Goal: Information Seeking & Learning: Find specific fact

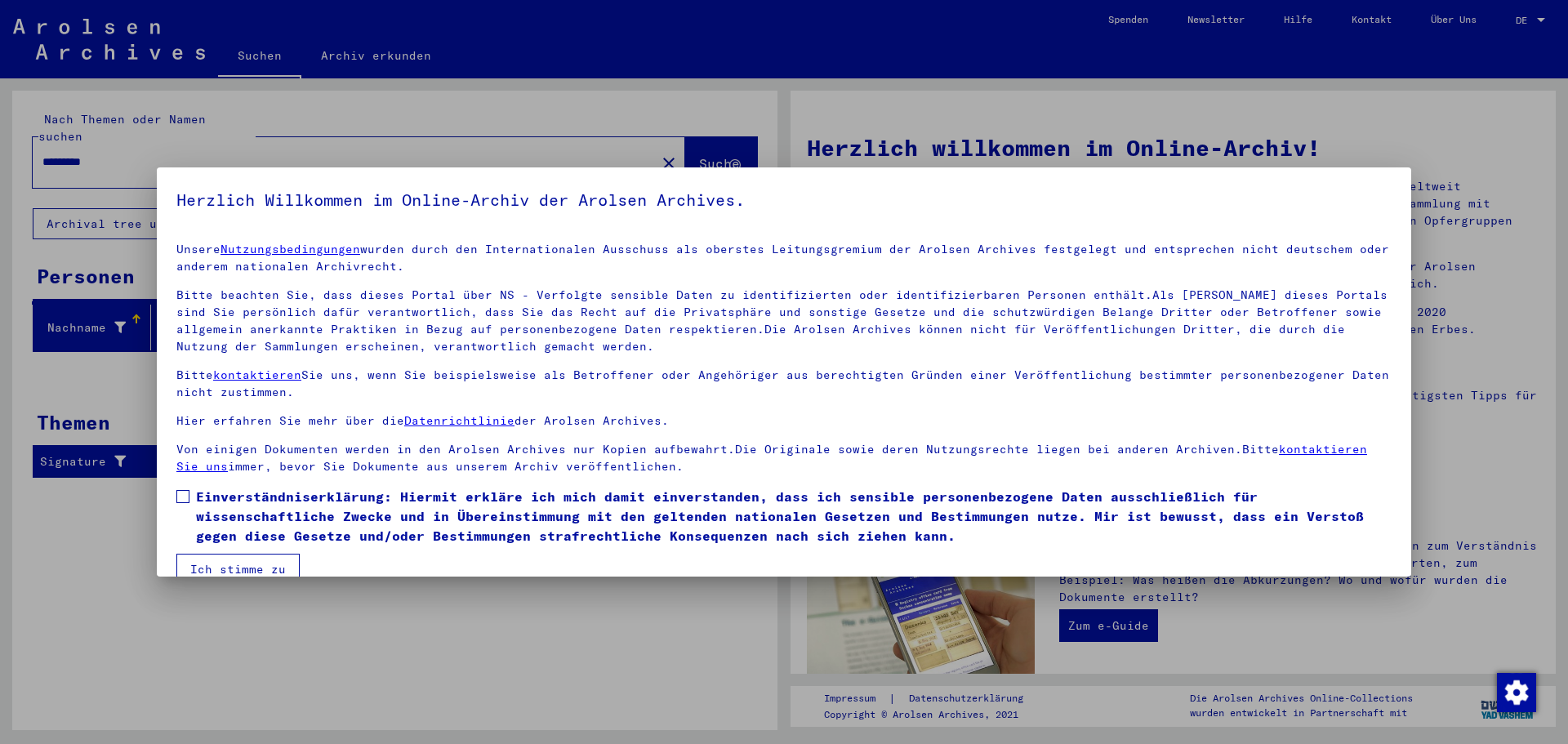
click at [180, 493] on span at bounding box center [182, 496] width 13 height 13
click at [234, 571] on button "Ich stimme zu" at bounding box center [237, 570] width 124 height 31
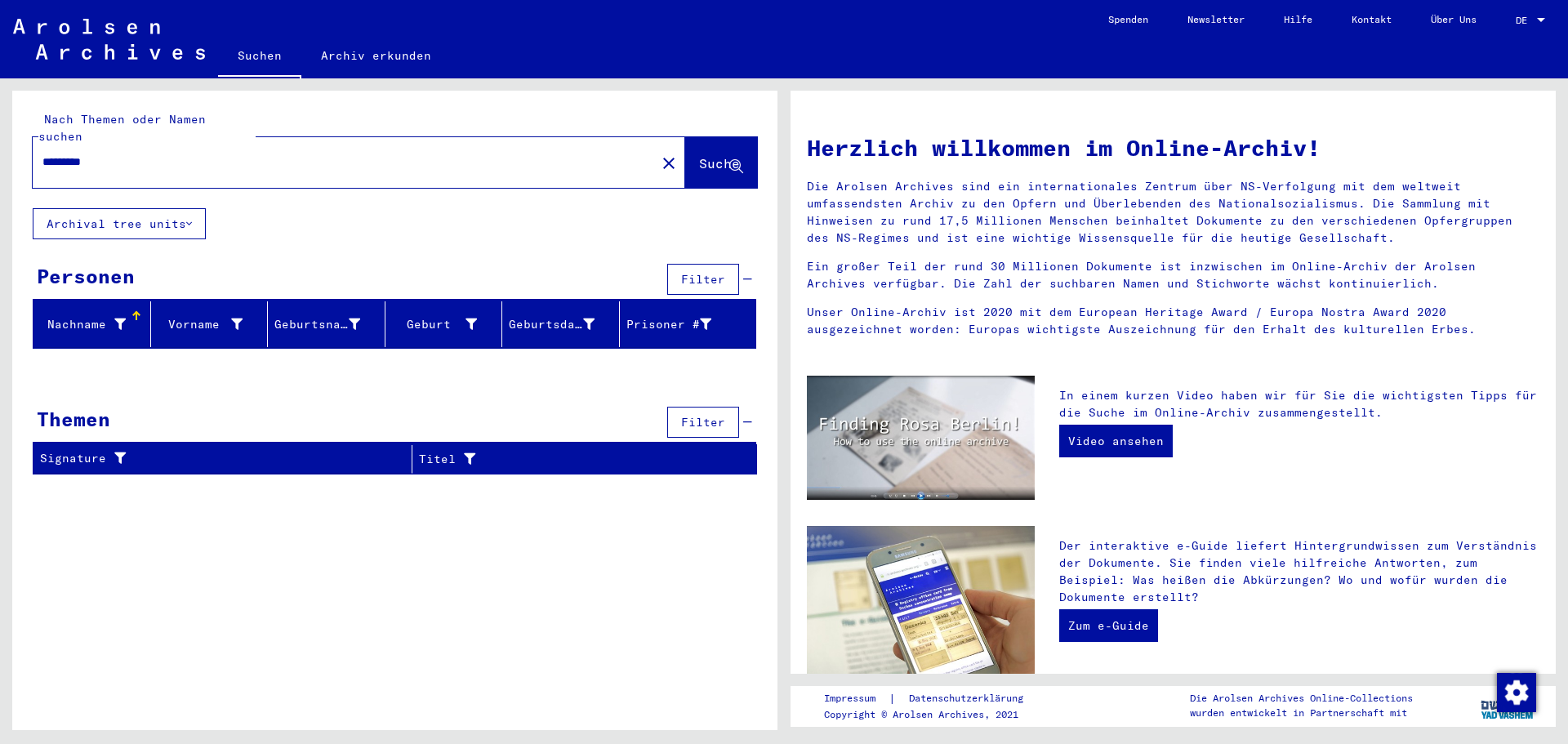
click at [162, 212] on button "Archival tree units" at bounding box center [120, 224] width 173 height 31
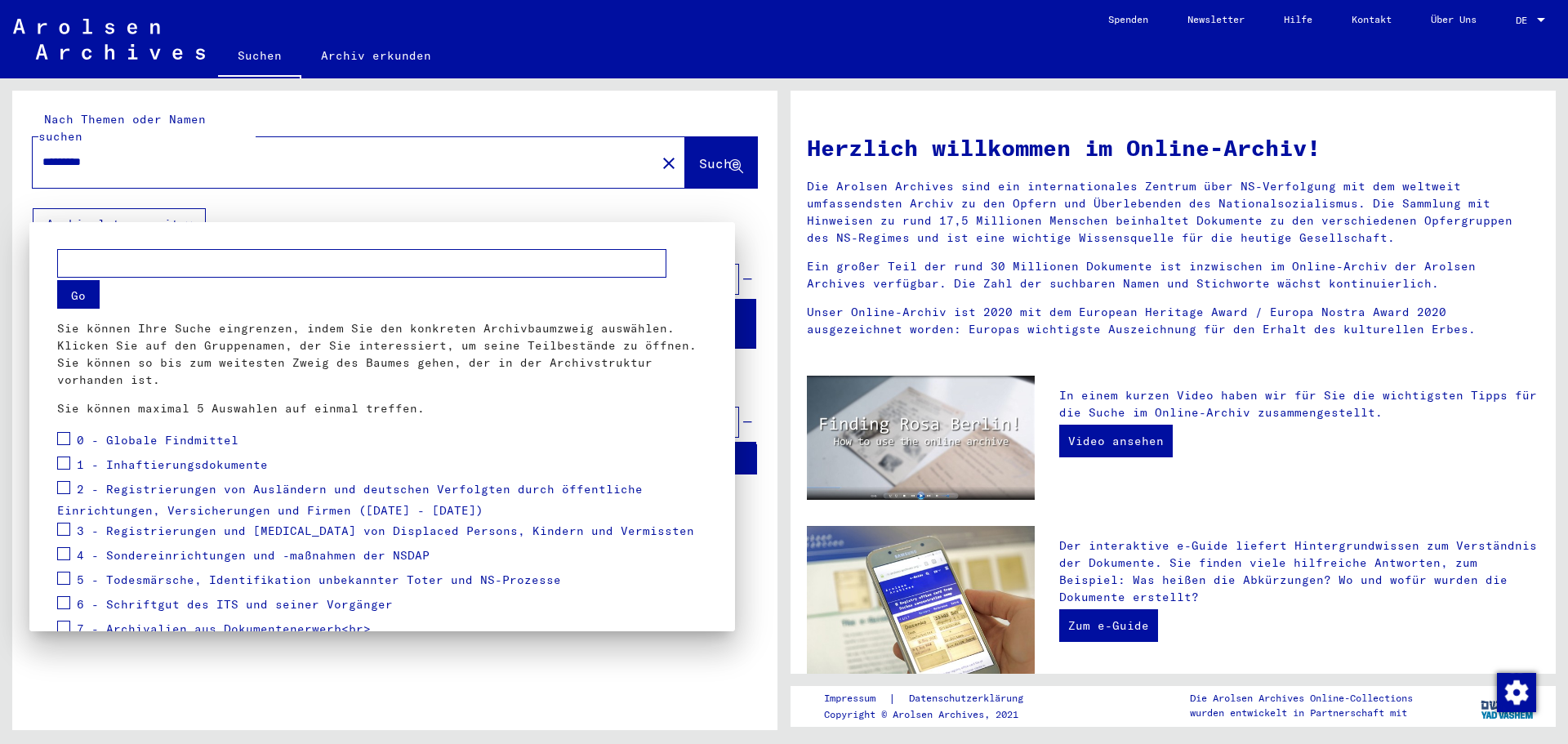
click at [435, 192] on div at bounding box center [784, 372] width 1568 height 744
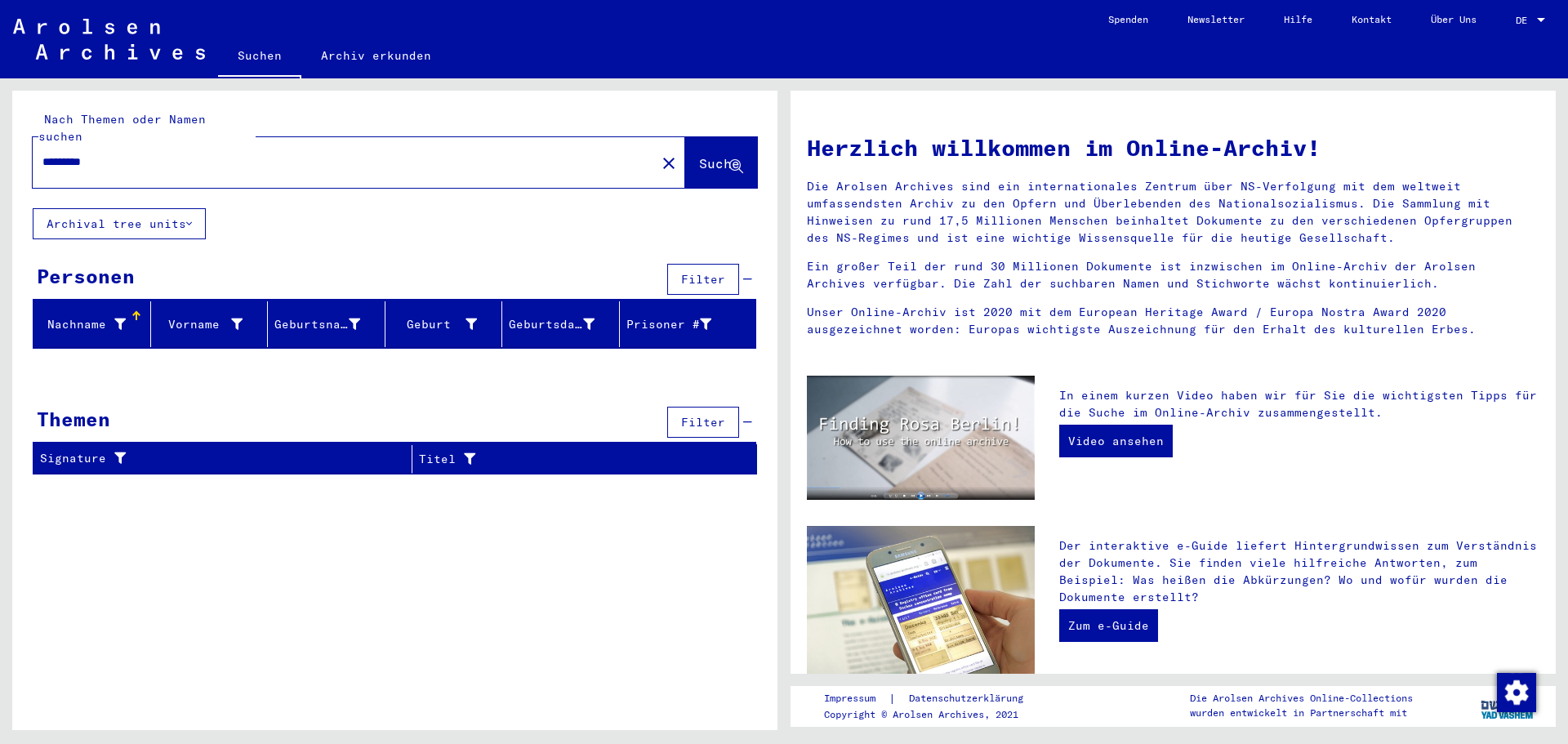
drag, startPoint x: 138, startPoint y: 145, endPoint x: 2, endPoint y: 150, distance: 136.1
click at [2, 150] on div "Nach Themen oder Namen suchen ********* close Suche Archival tree units Persone…" at bounding box center [392, 405] width 784 height 652
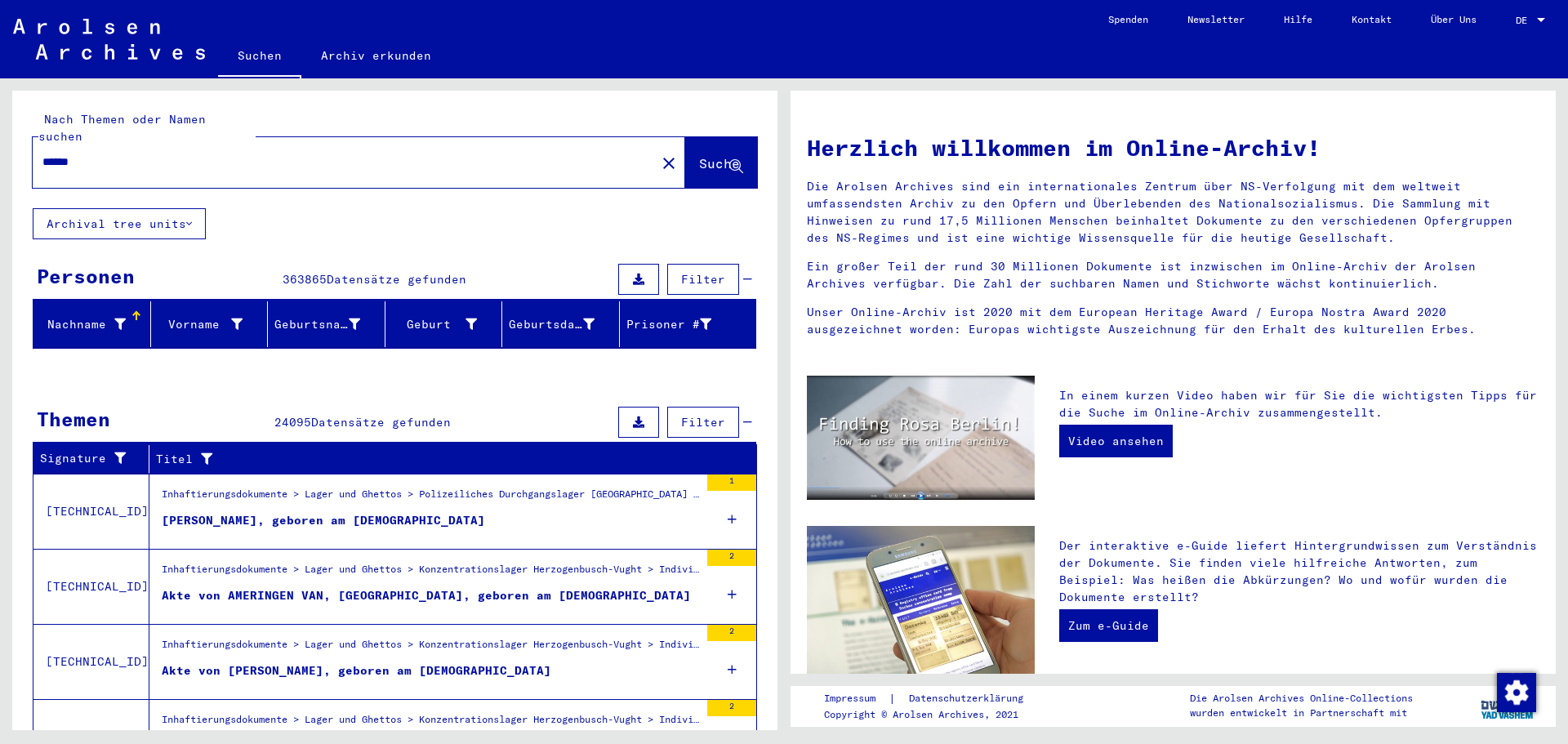
click at [701, 272] on span "Filter" at bounding box center [703, 279] width 44 height 15
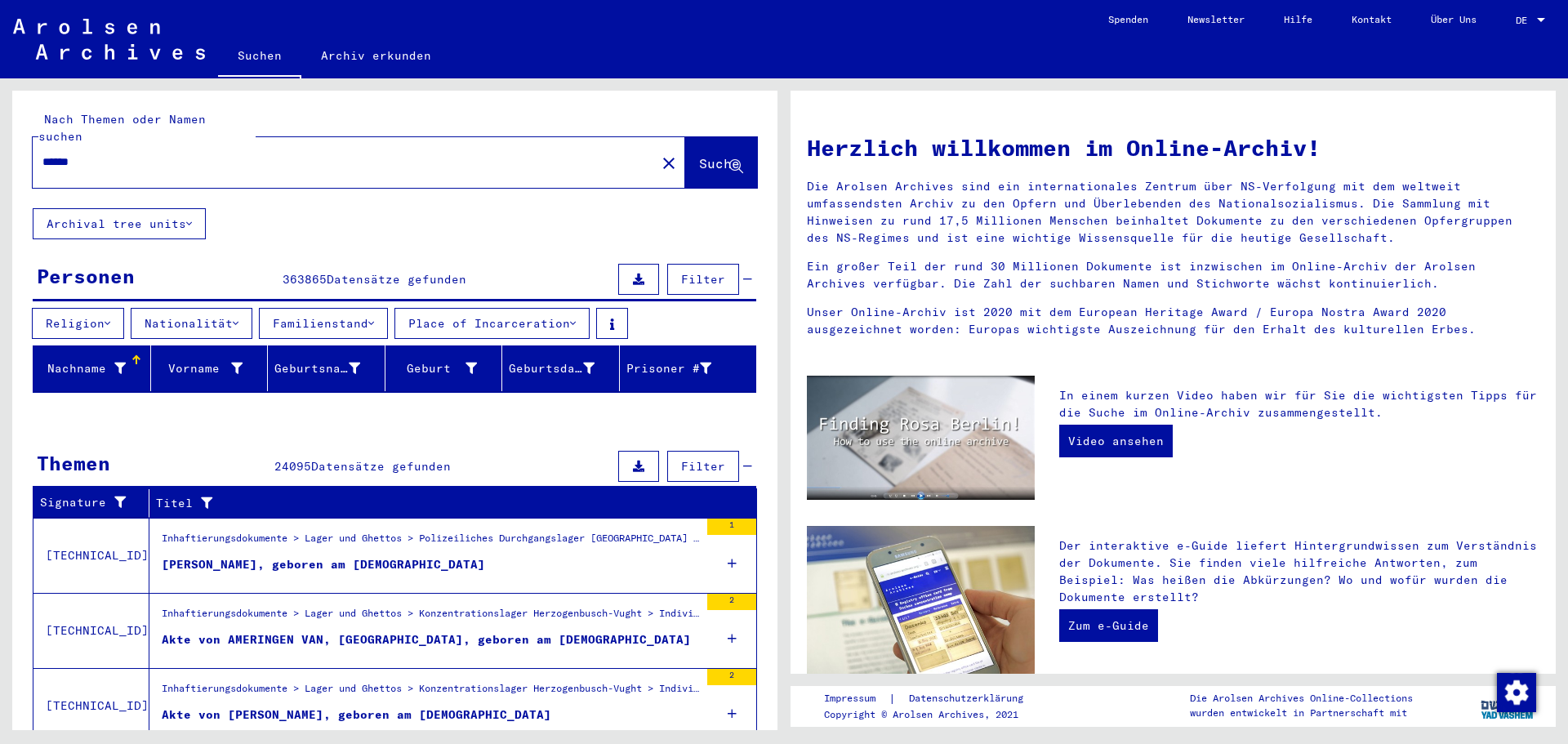
click at [110, 317] on icon at bounding box center [107, 323] width 6 height 12
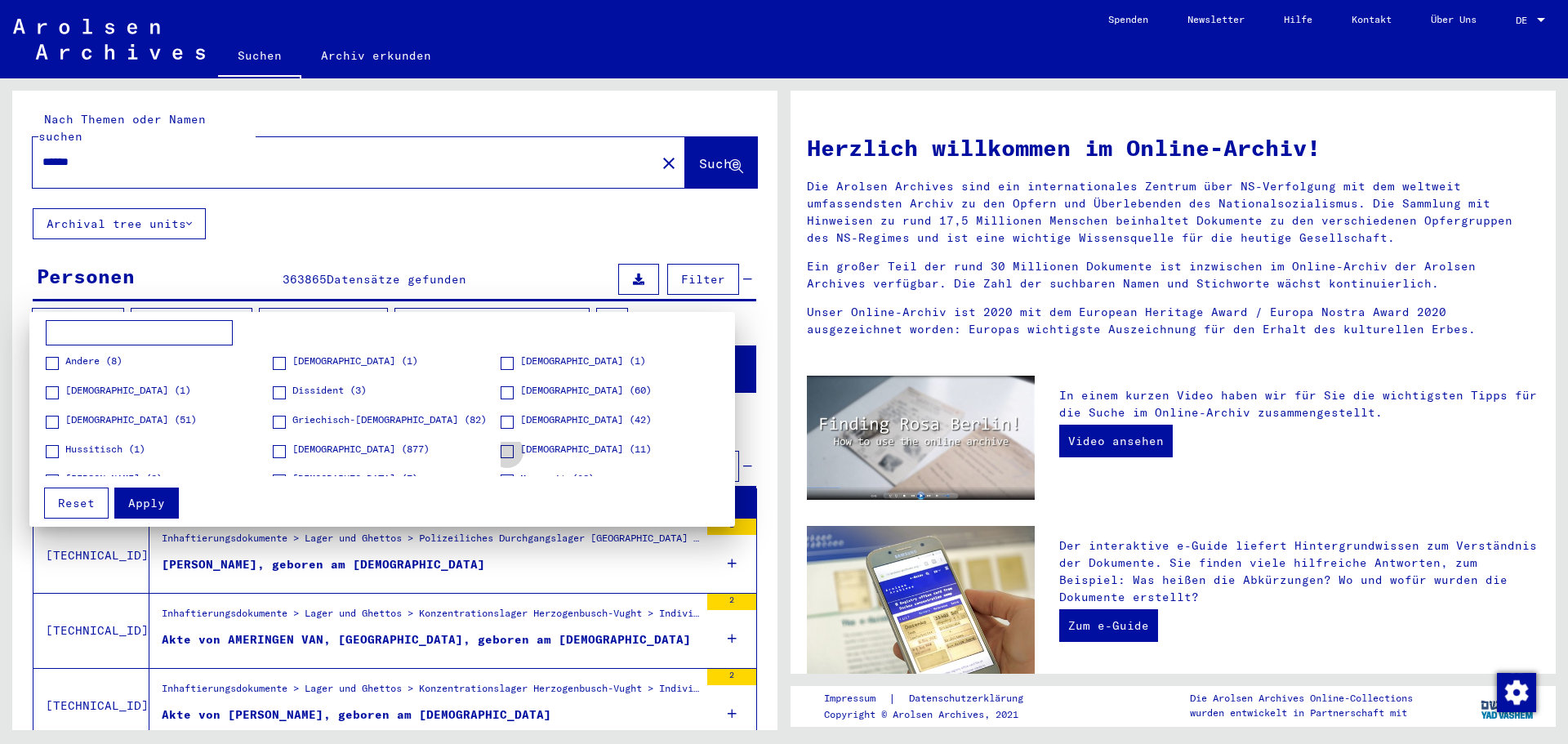
click at [502, 454] on span at bounding box center [506, 451] width 13 height 13
click at [141, 503] on span "Apply" at bounding box center [147, 502] width 37 height 15
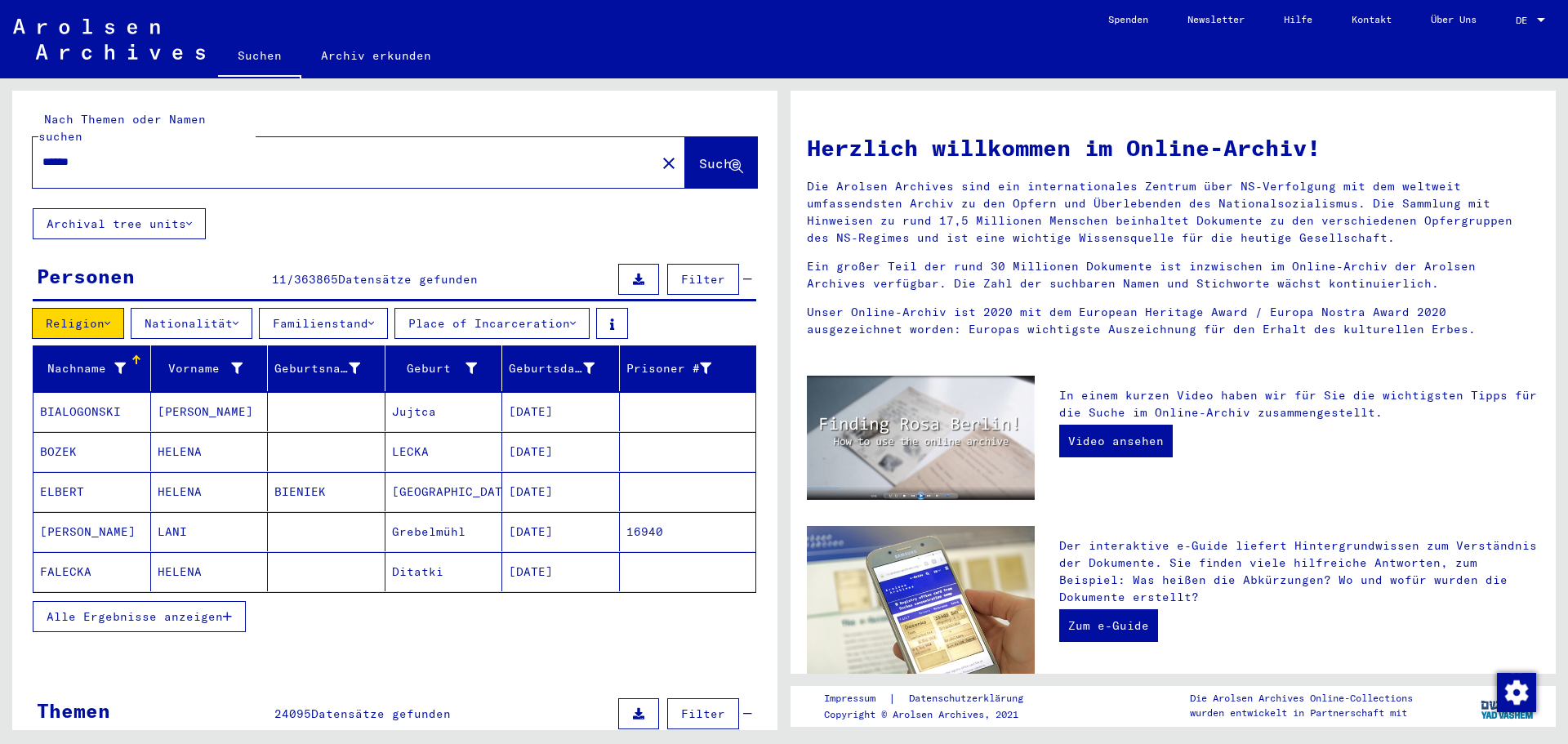
click at [375, 611] on div "Alle Ergebnisse anzeigen" at bounding box center [394, 616] width 723 height 48
click at [238, 317] on icon at bounding box center [236, 323] width 6 height 12
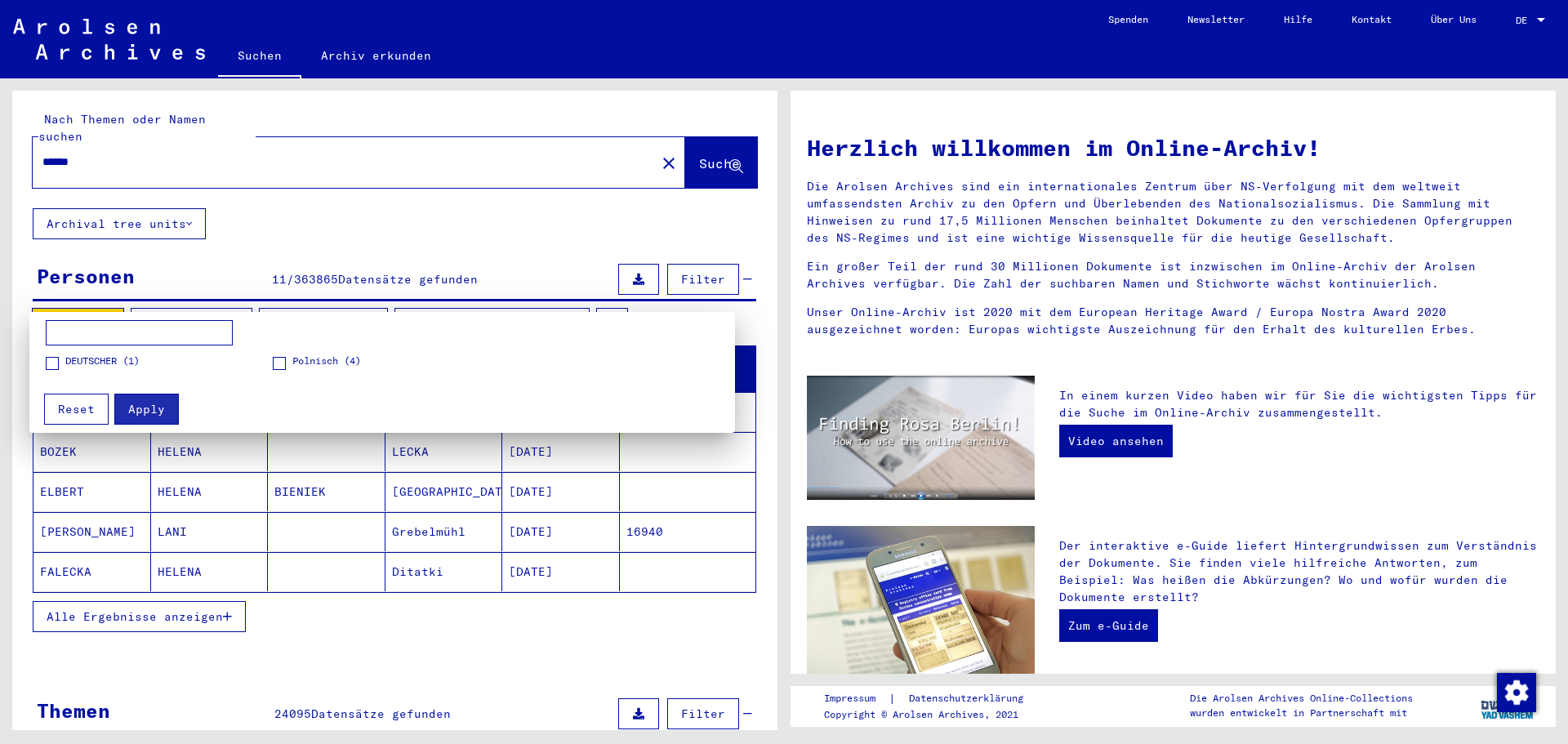
click at [277, 364] on span at bounding box center [278, 363] width 13 height 13
click at [143, 411] on span "Apply" at bounding box center [147, 409] width 37 height 15
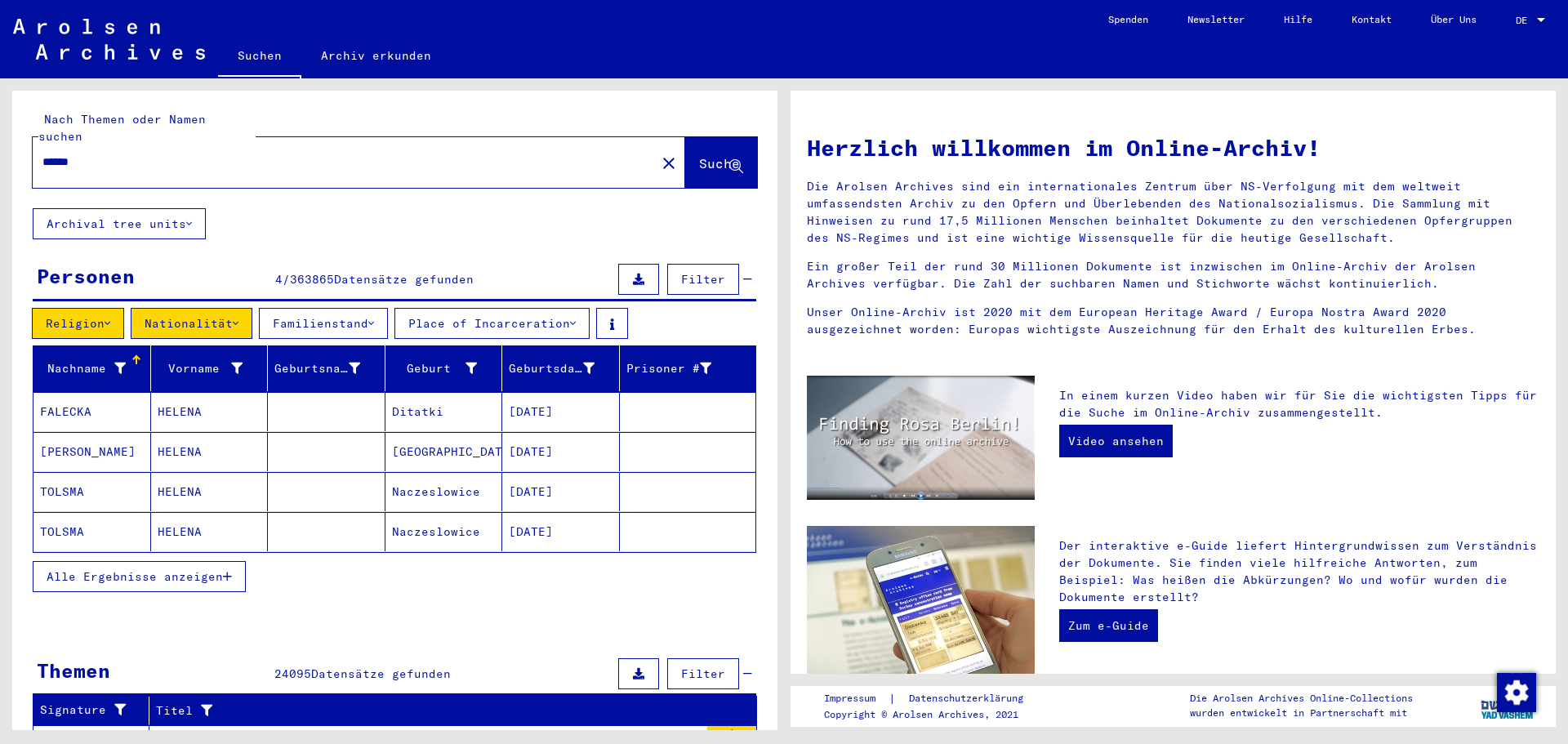
click at [231, 572] on icon "button" at bounding box center [227, 577] width 9 height 12
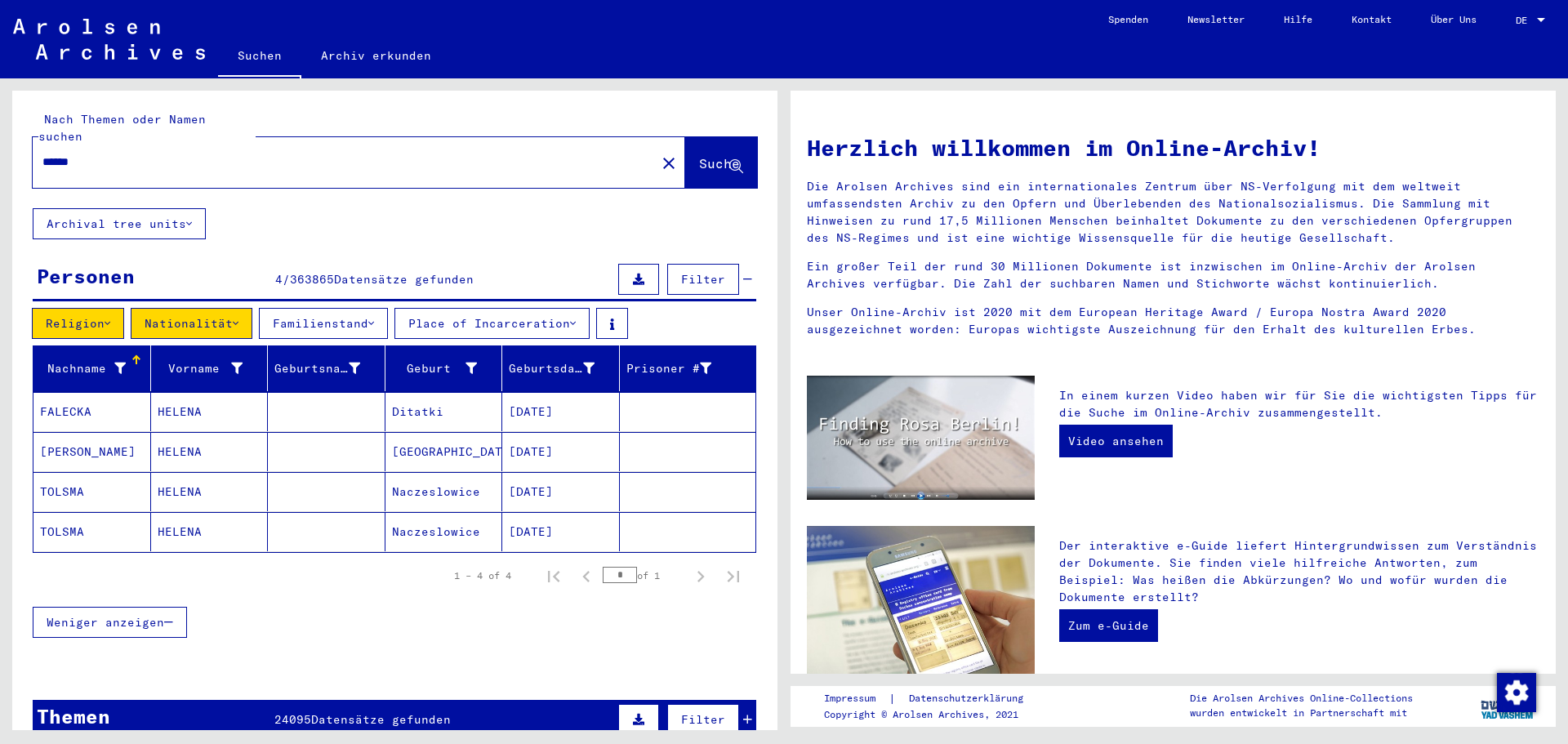
click at [238, 317] on icon at bounding box center [236, 323] width 6 height 12
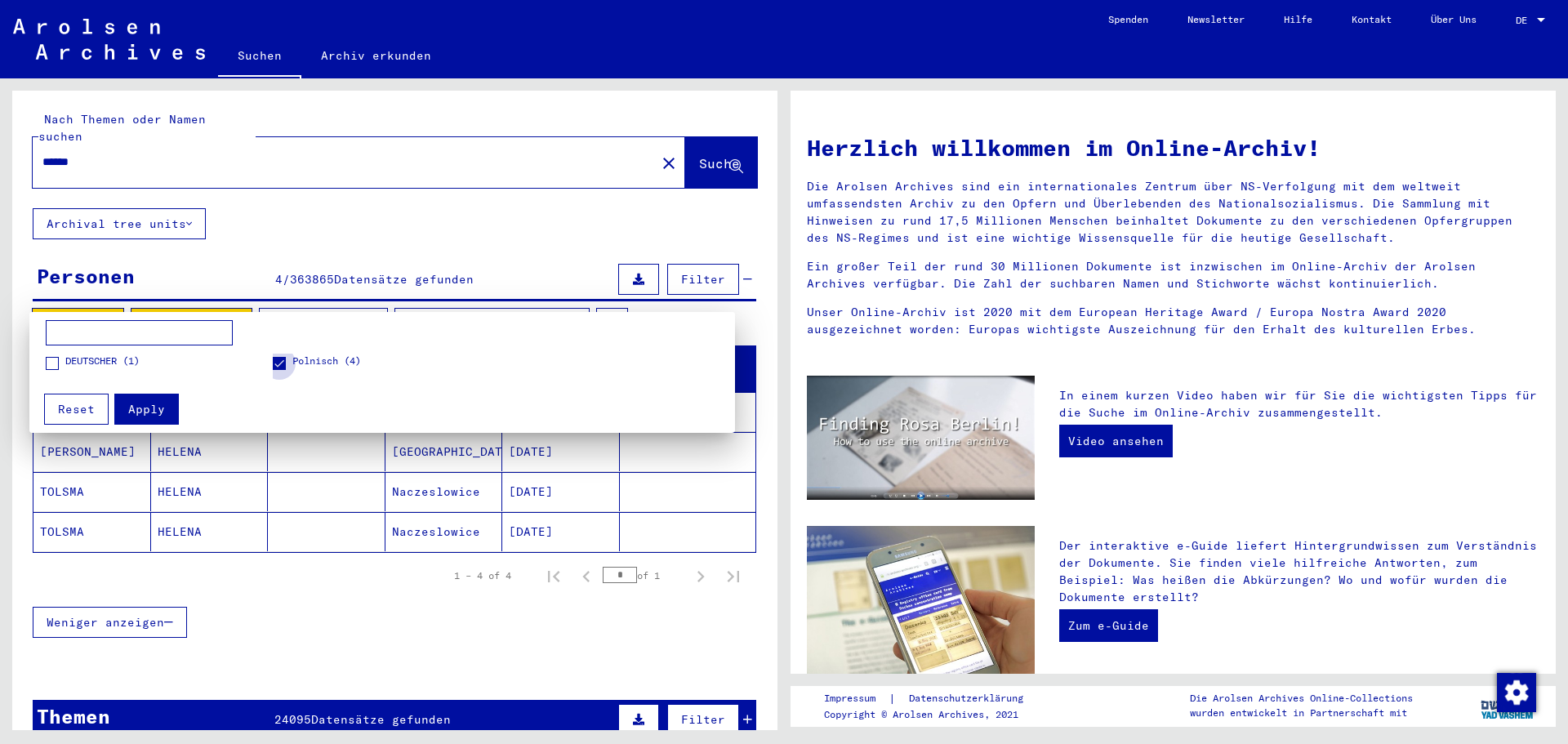
click at [281, 360] on span at bounding box center [278, 363] width 13 height 13
click at [333, 626] on div at bounding box center [784, 372] width 1568 height 744
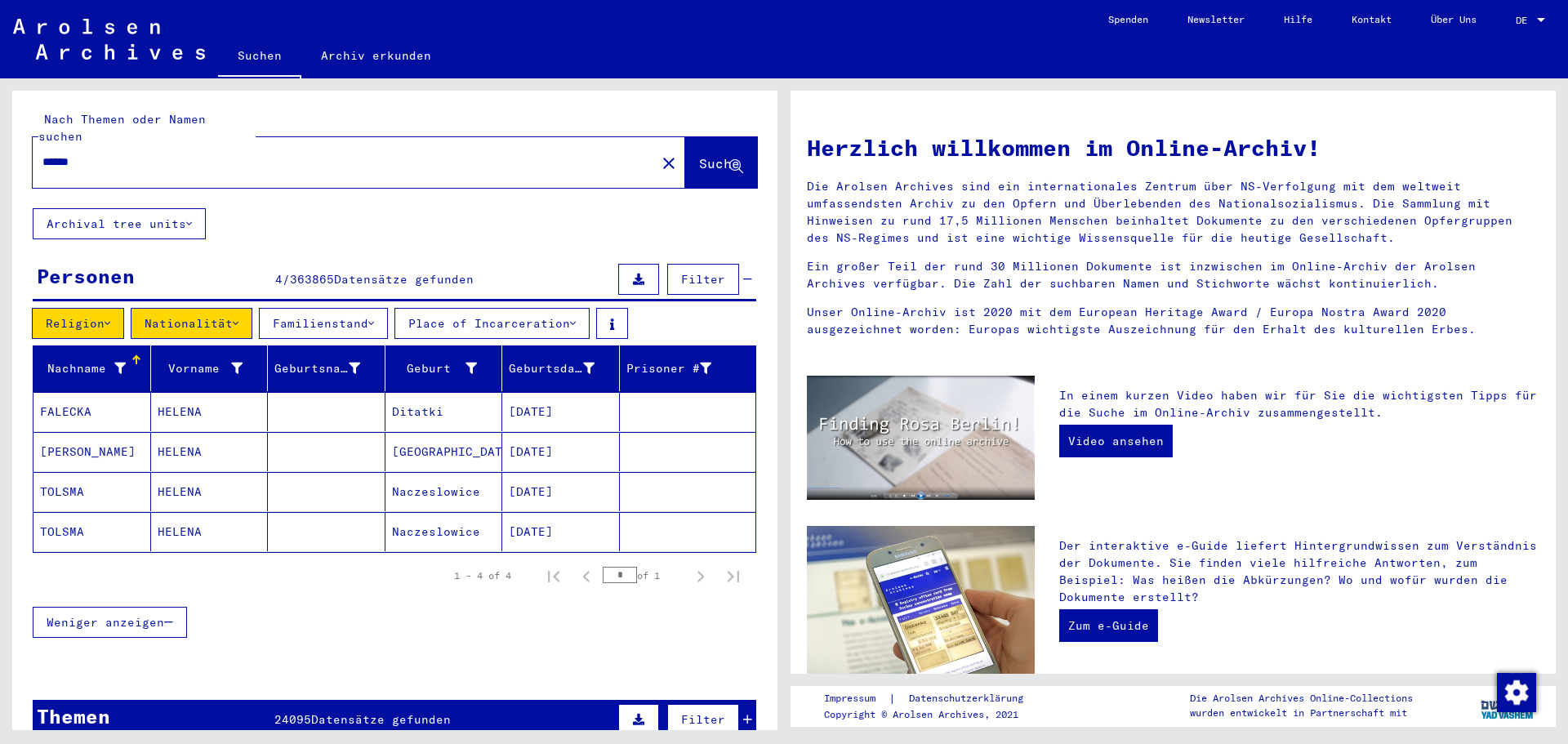
click at [110, 144] on div "******" at bounding box center [335, 163] width 603 height 37
drag, startPoint x: 101, startPoint y: 150, endPoint x: 0, endPoint y: 146, distance: 101.1
click at [0, 146] on div "Nach Themen oder Namen suchen ****** close Suche Archival tree units Personen 4…" at bounding box center [392, 405] width 784 height 652
type input "*********"
